Goal: Complete application form

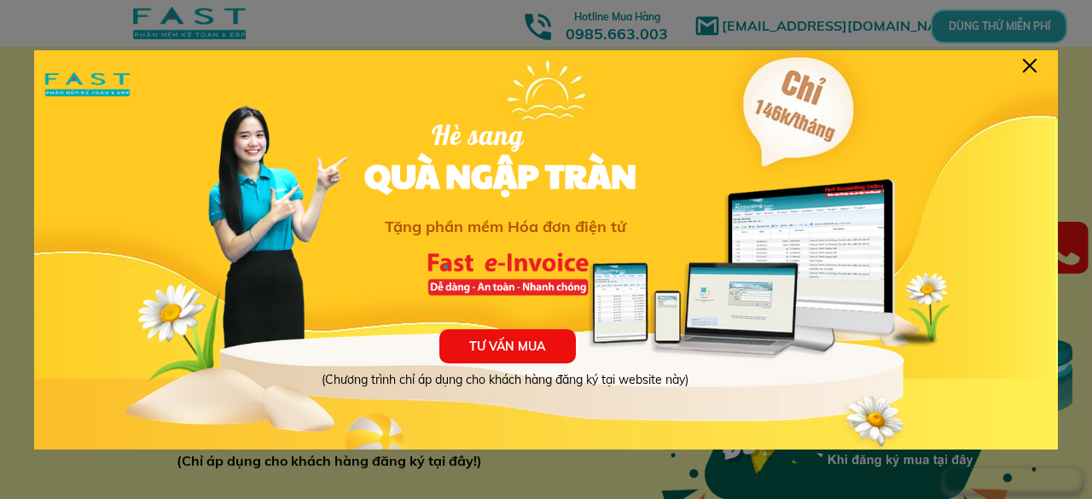
click at [1024, 66] on div at bounding box center [1030, 66] width 14 height 14
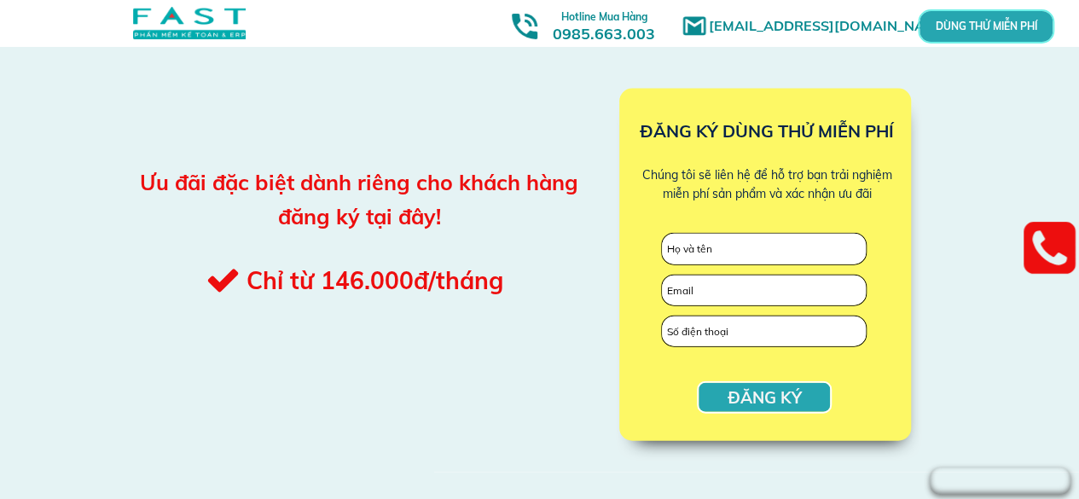
scroll to position [1805, 0]
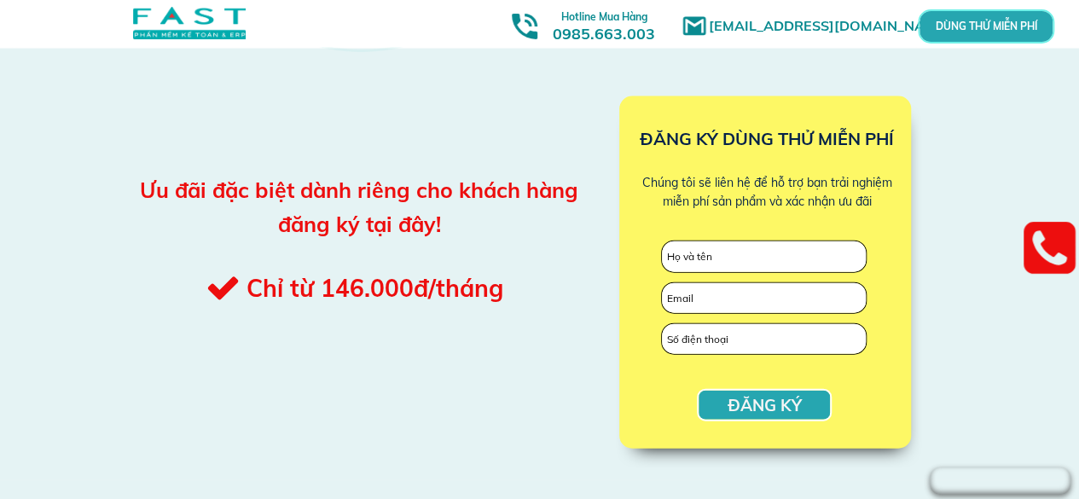
click at [738, 259] on input "text" at bounding box center [764, 256] width 204 height 31
paste input "ê"
paste input "ễn"
paste input "ùng"
type input "[PERSON_NAME]"
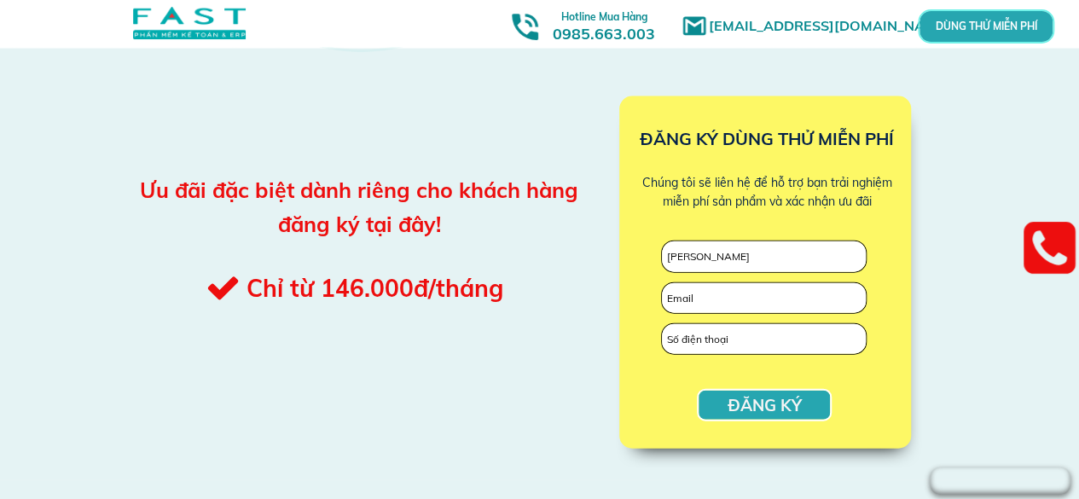
click at [749, 303] on input "email" at bounding box center [764, 298] width 204 height 31
type input "[EMAIL_ADDRESS][DOMAIN_NAME]"
click at [754, 346] on input "tel" at bounding box center [764, 339] width 204 height 31
type input "0914216567"
click at [784, 405] on p "ĐĂNG KÝ" at bounding box center [764, 405] width 131 height 29
